Goal: Task Accomplishment & Management: Use online tool/utility

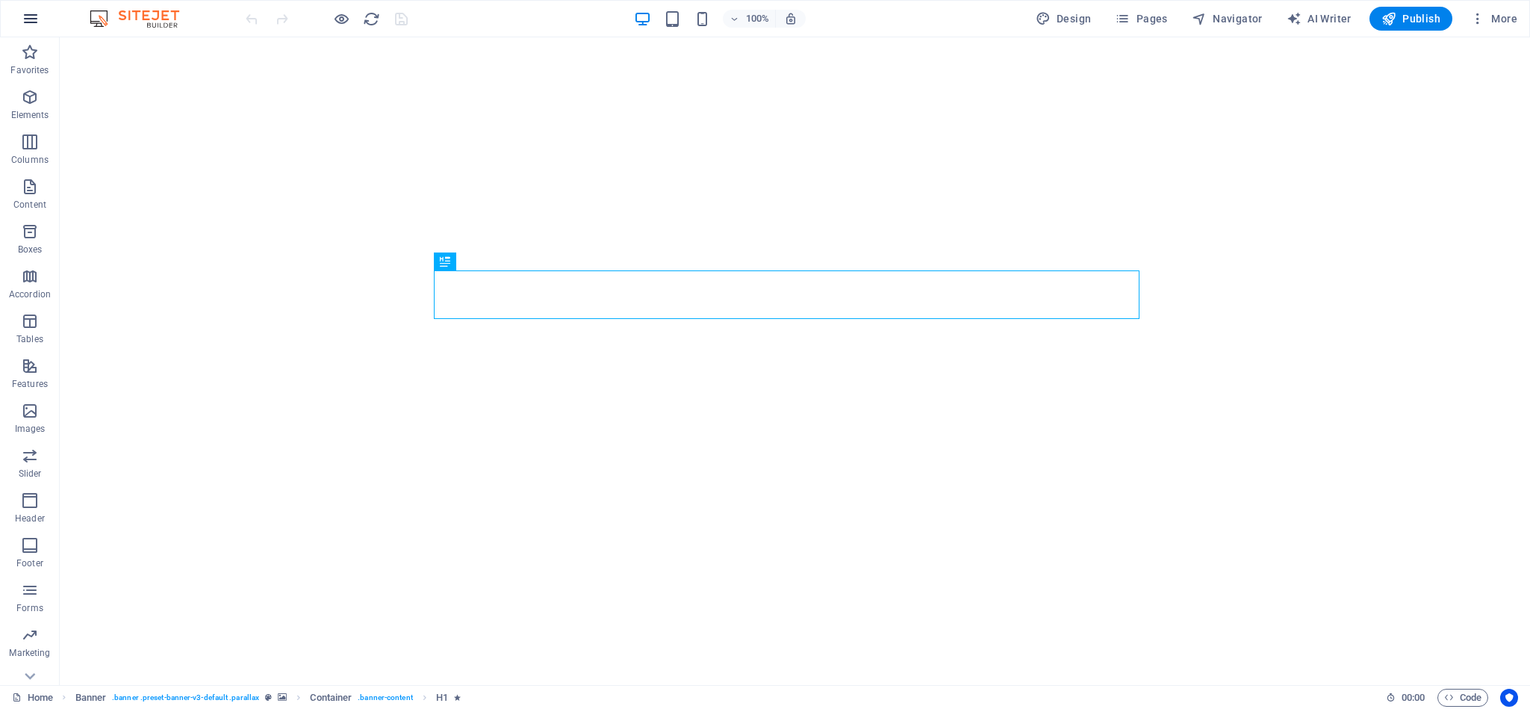
click at [28, 18] on icon "button" at bounding box center [31, 19] width 18 height 18
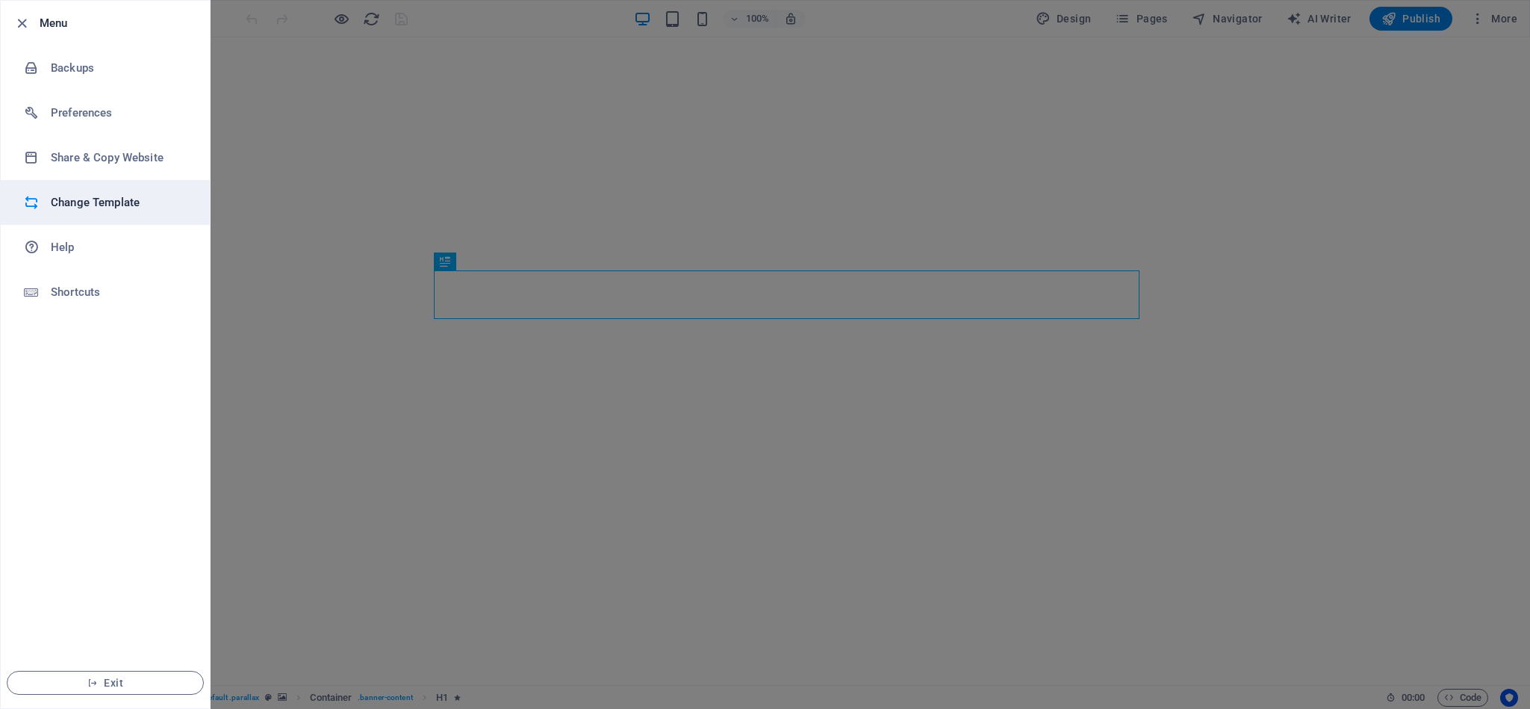
click at [88, 193] on li "Change Template" at bounding box center [105, 202] width 209 height 45
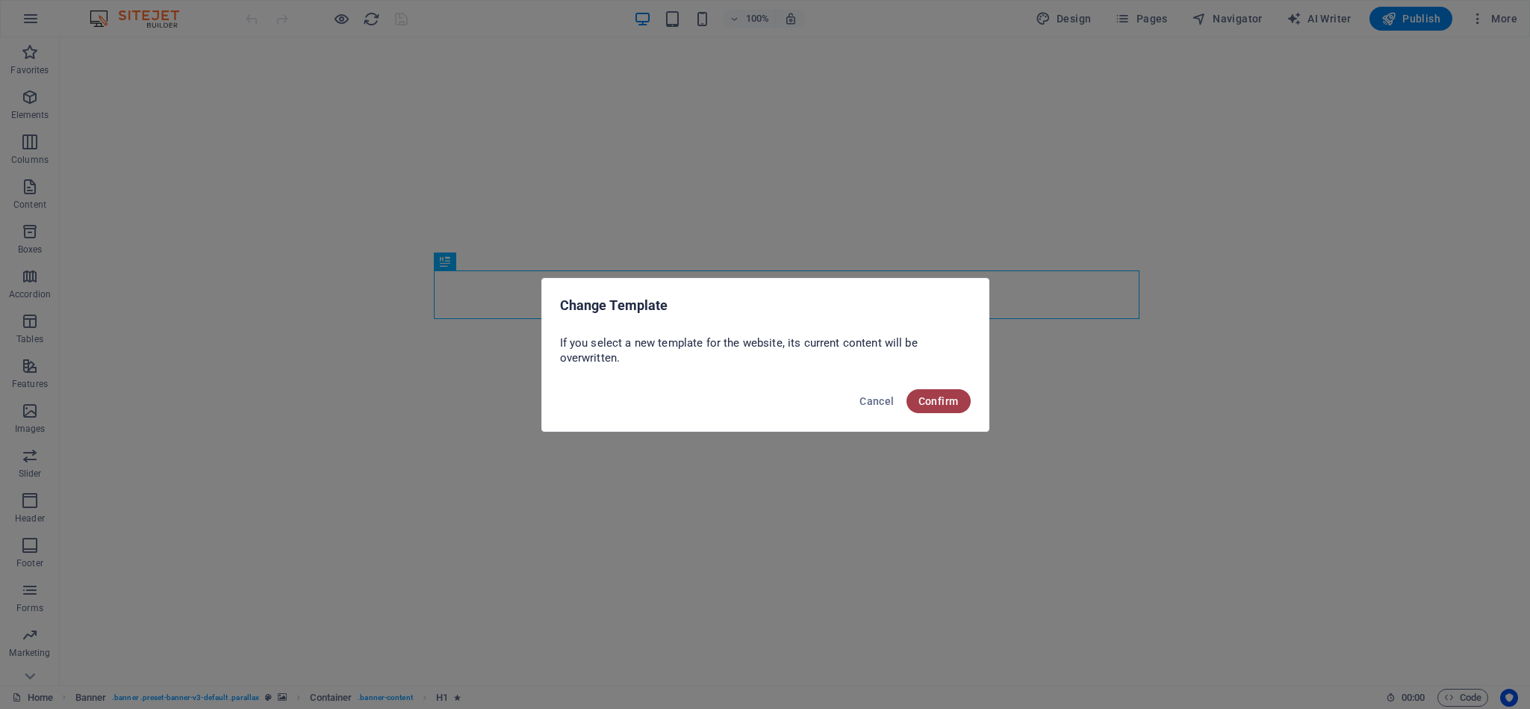
click at [951, 399] on span "Confirm" at bounding box center [939, 401] width 40 height 12
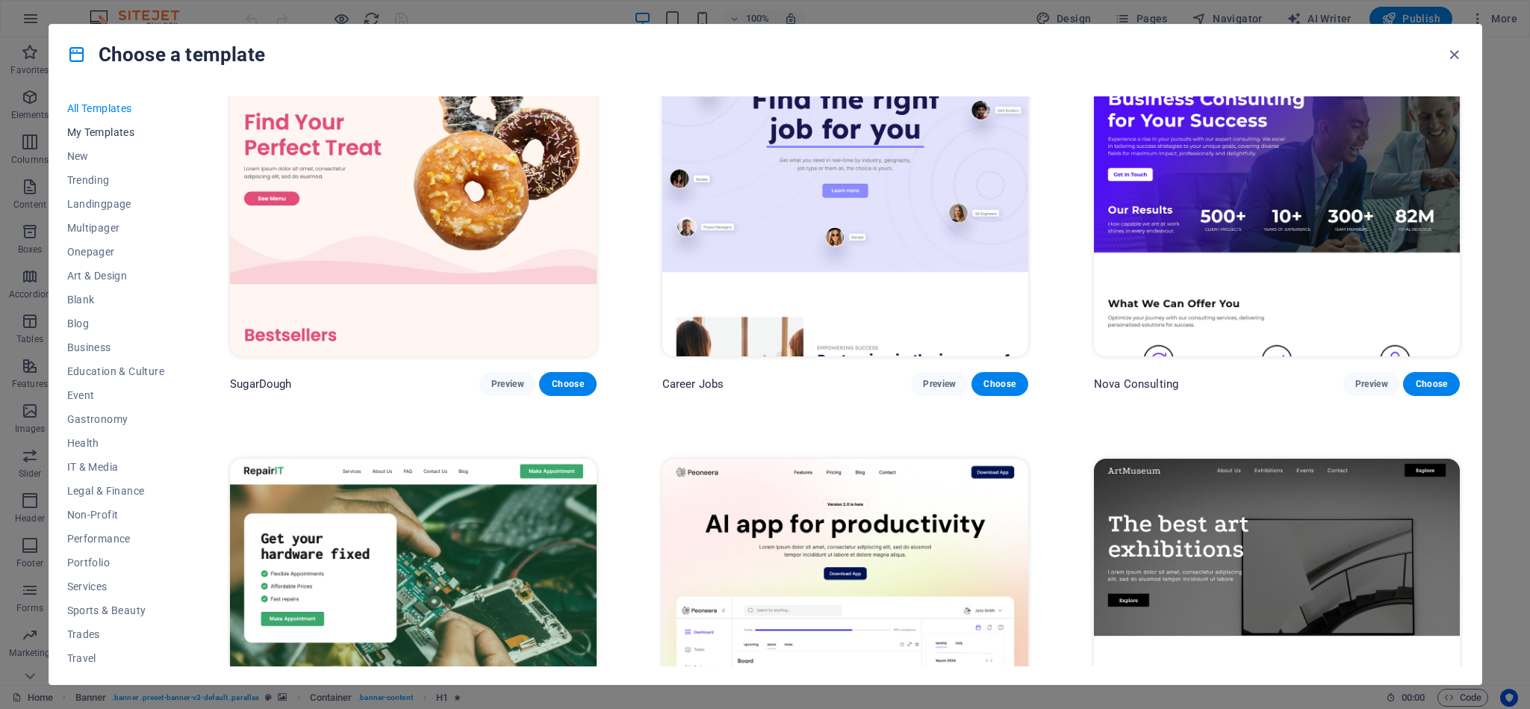
click at [88, 128] on span "My Templates" at bounding box center [116, 132] width 98 height 12
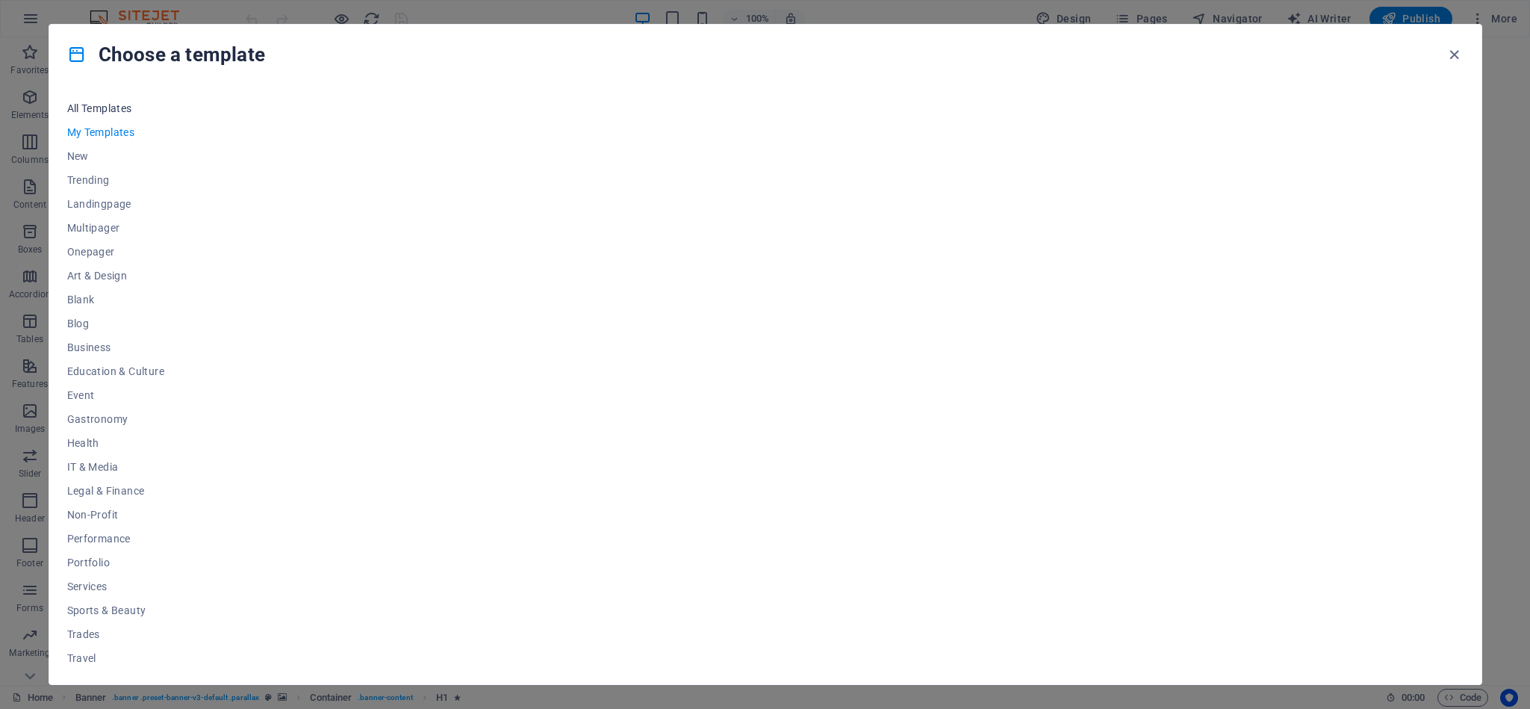
click at [86, 99] on button "All Templates" at bounding box center [116, 108] width 98 height 24
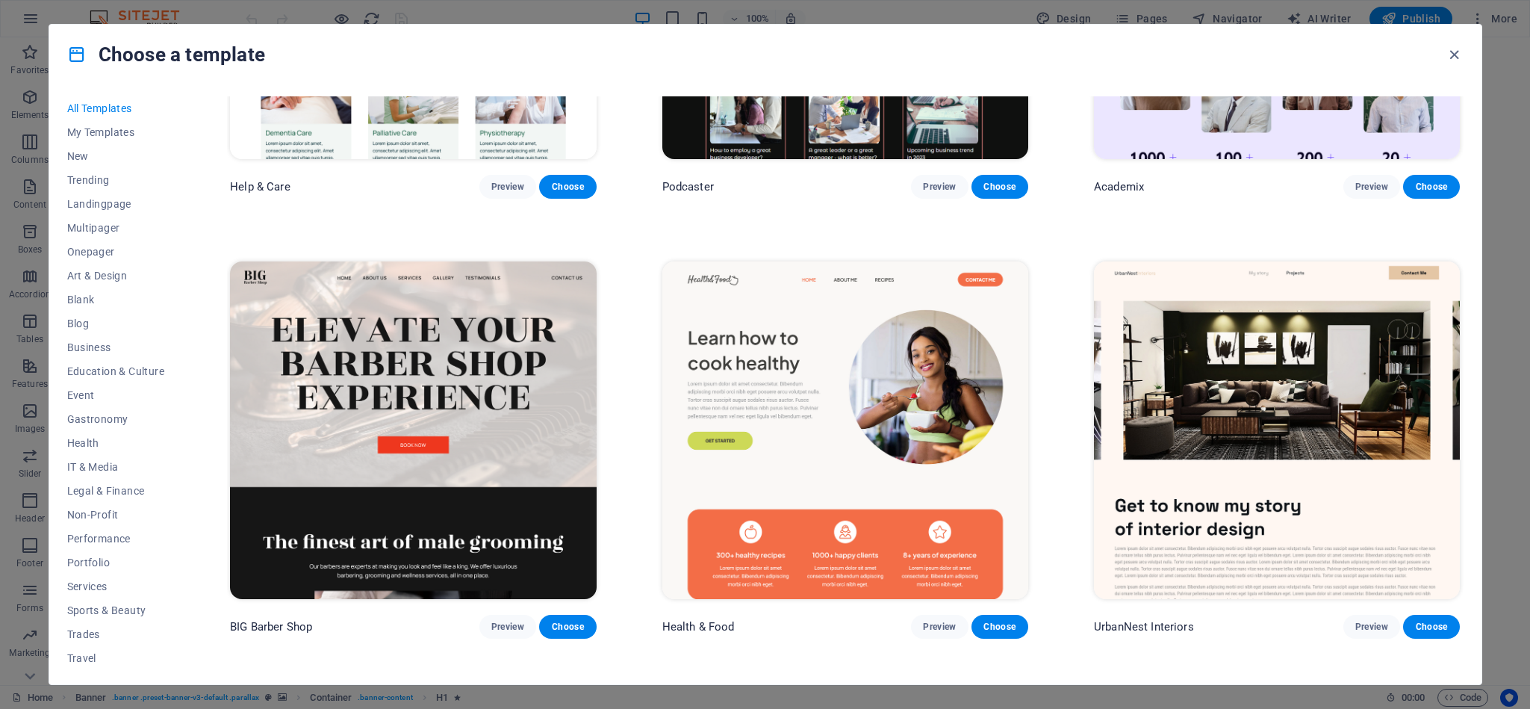
scroll to position [2019, 0]
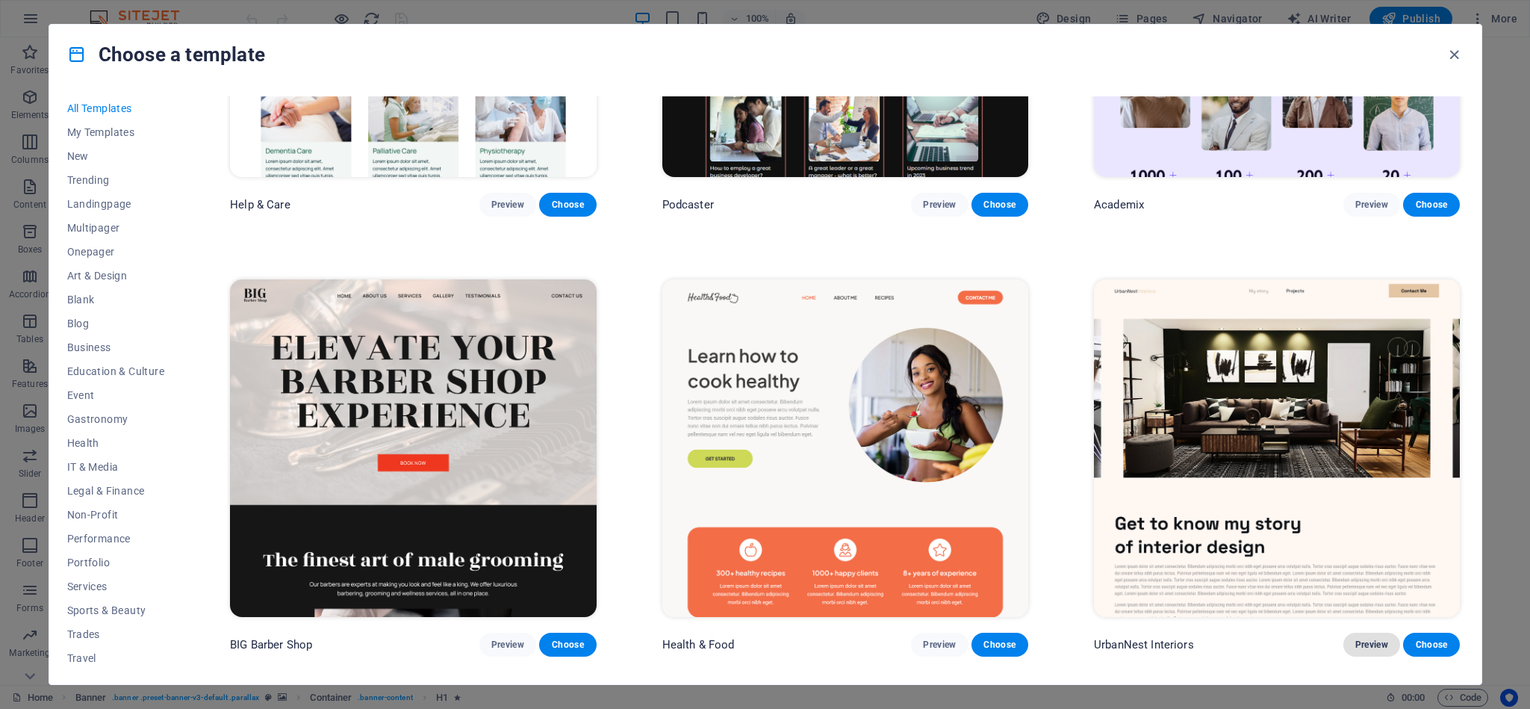
click at [1364, 639] on span "Preview" at bounding box center [1371, 645] width 33 height 12
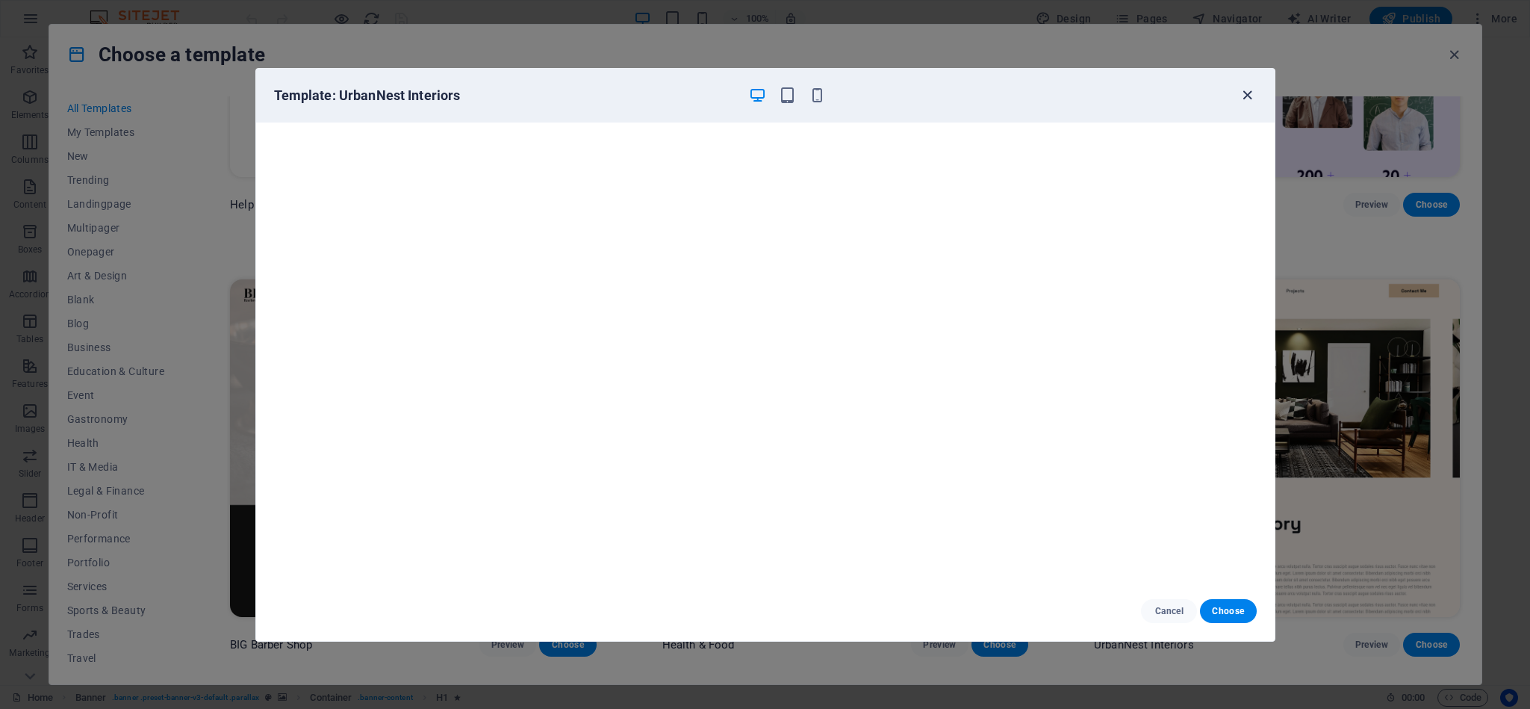
click at [1244, 97] on icon "button" at bounding box center [1247, 95] width 17 height 17
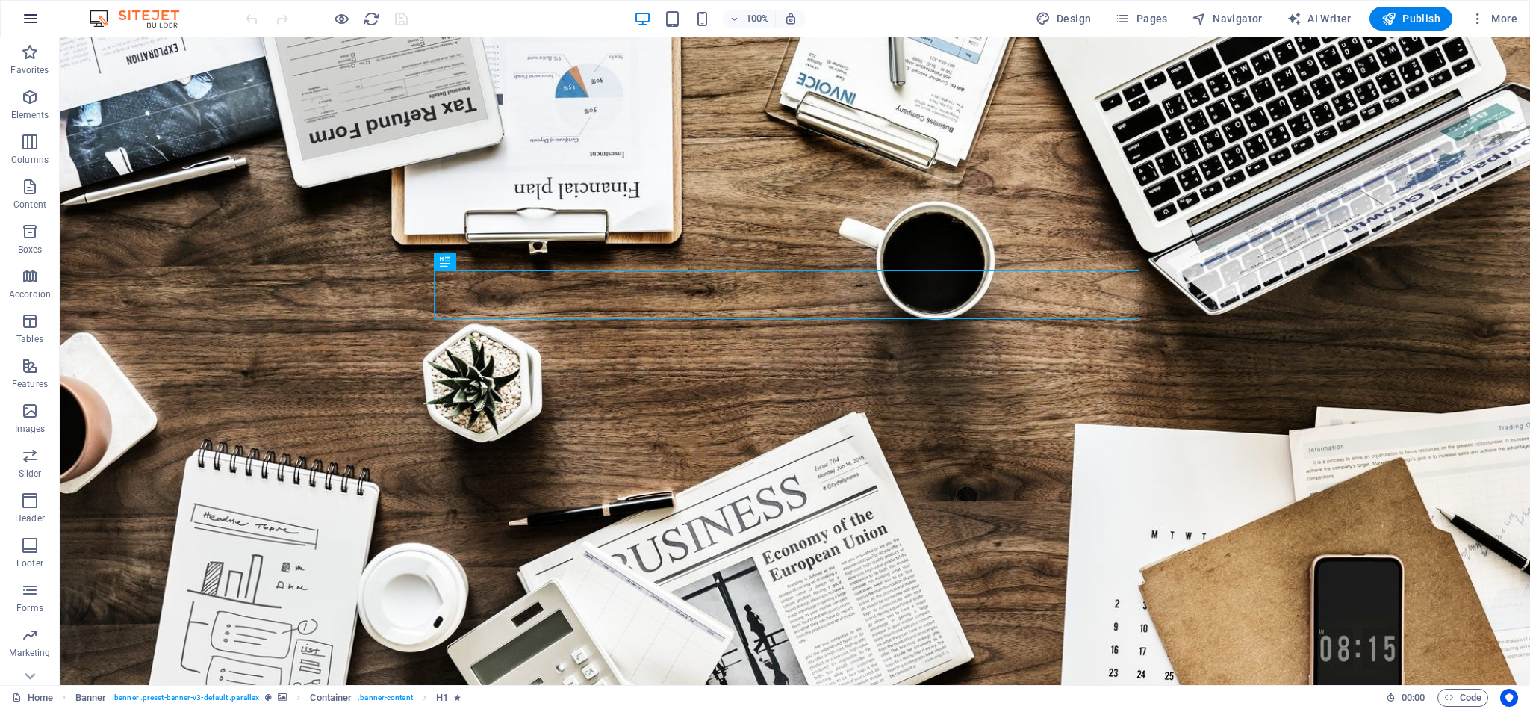
click at [18, 12] on button "button" at bounding box center [31, 19] width 36 height 36
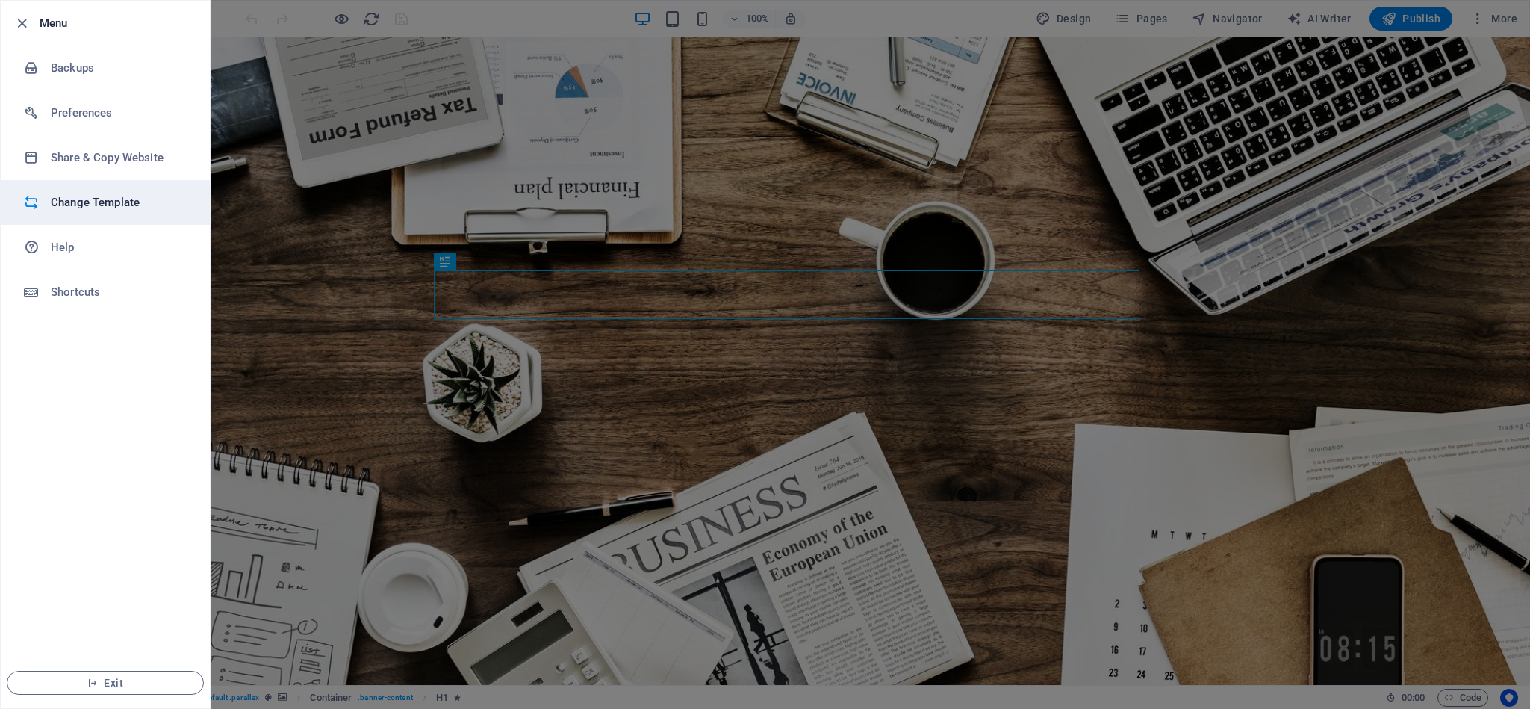
click at [81, 205] on h6 "Change Template" at bounding box center [120, 202] width 138 height 18
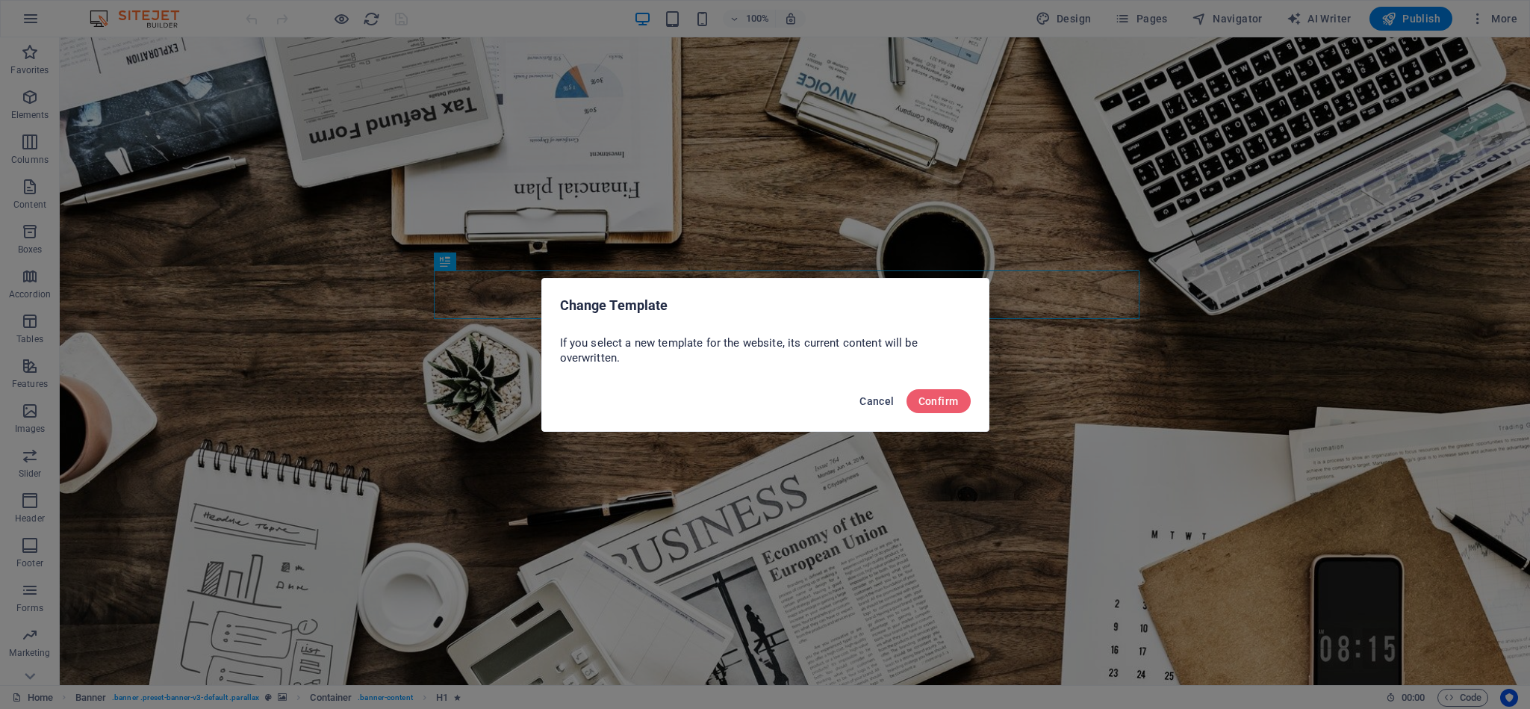
click at [874, 403] on span "Cancel" at bounding box center [877, 401] width 34 height 12
